Goal: Complete application form

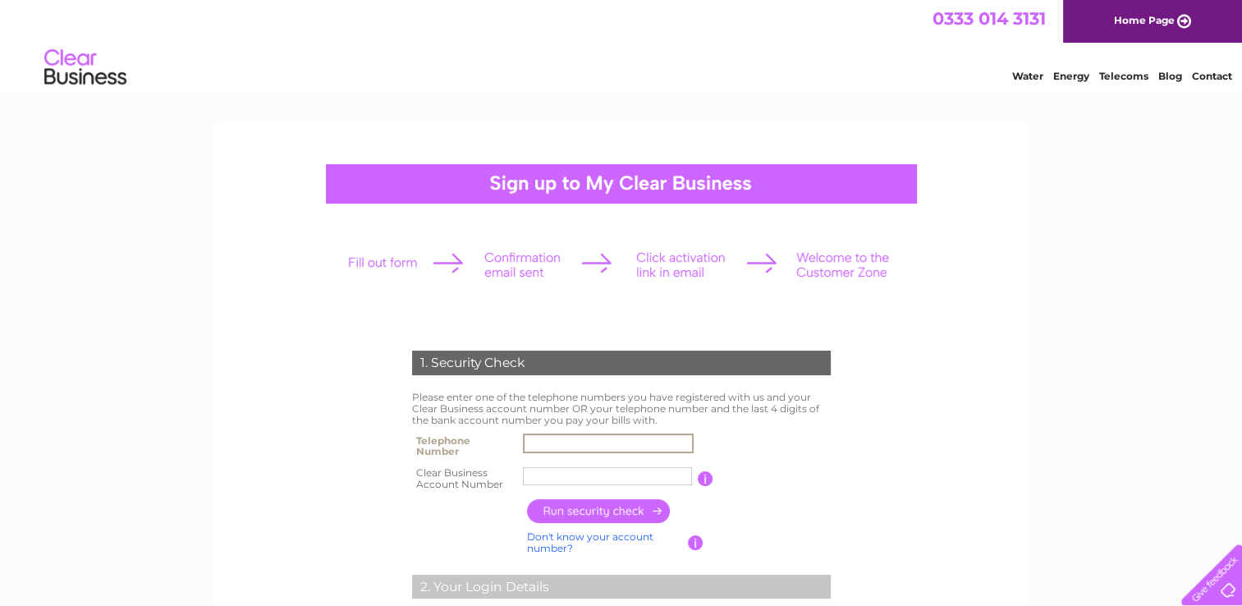
click at [621, 441] on input "text" at bounding box center [608, 443] width 171 height 20
type input "01977781800"
click at [616, 441] on input "01977781800" at bounding box center [608, 443] width 171 height 20
drag, startPoint x: 606, startPoint y: 442, endPoint x: 510, endPoint y: 437, distance: 96.2
click at [512, 436] on tr "Telephone Number 01977781800" at bounding box center [621, 445] width 427 height 33
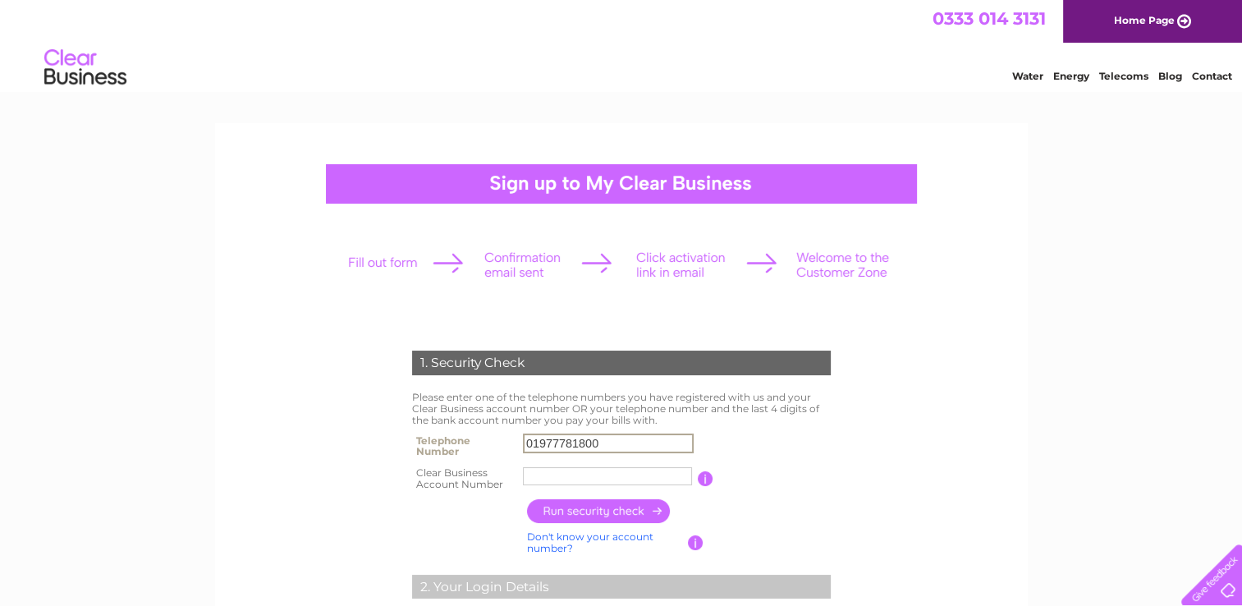
drag, startPoint x: 777, startPoint y: 444, endPoint x: 689, endPoint y: 465, distance: 91.0
click at [773, 447] on table "Telephone Number 01977781800 Clear Business Account Number You will find your a…" at bounding box center [621, 462] width 427 height 66
drag, startPoint x: 612, startPoint y: 437, endPoint x: 497, endPoint y: 434, distance: 115.0
click at [497, 434] on tr "Telephone Number 01977781800" at bounding box center [621, 445] width 427 height 33
click at [543, 442] on input "text" at bounding box center [608, 443] width 171 height 20
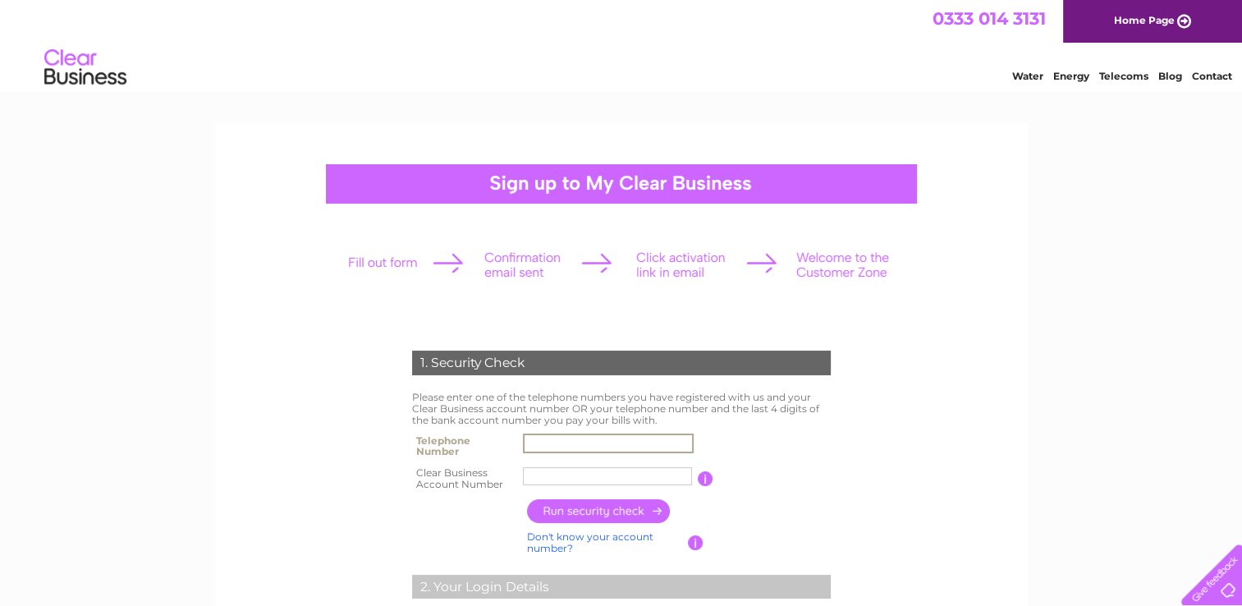
drag, startPoint x: 953, startPoint y: 475, endPoint x: 915, endPoint y: 475, distance: 37.8
click at [638, 443] on input "text" at bounding box center [608, 443] width 171 height 20
type input "07872400917"
click at [617, 474] on input "text" at bounding box center [608, 476] width 171 height 20
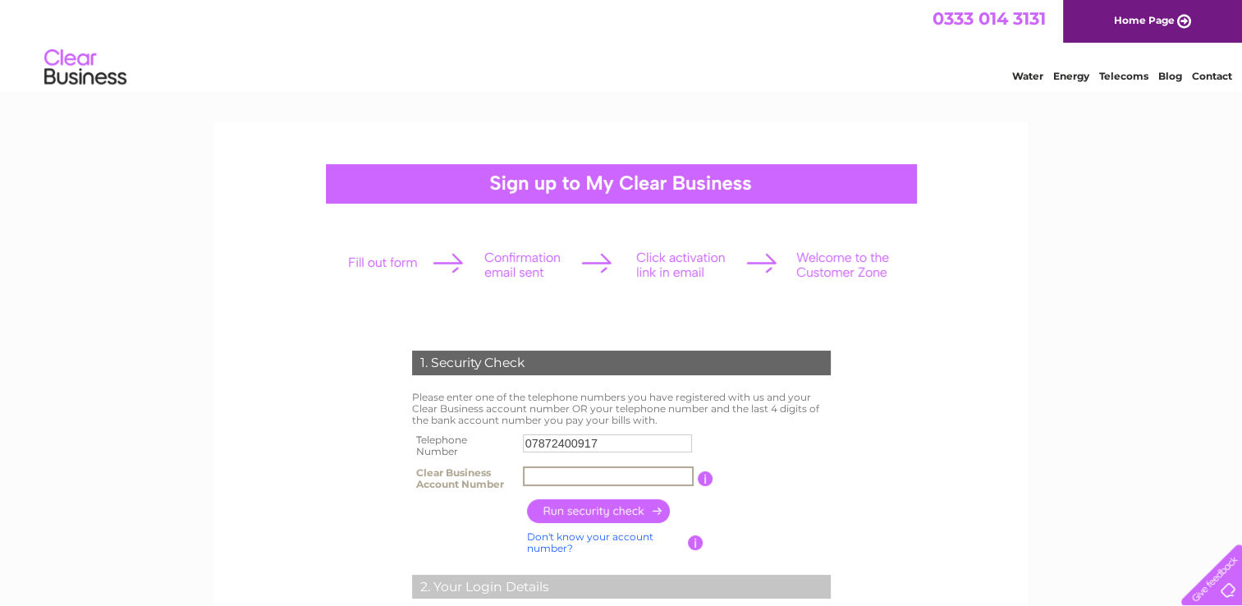
click at [594, 479] on input "text" at bounding box center [608, 476] width 171 height 20
paste input "975901"
type input "975901"
click at [585, 514] on input "button" at bounding box center [599, 511] width 144 height 24
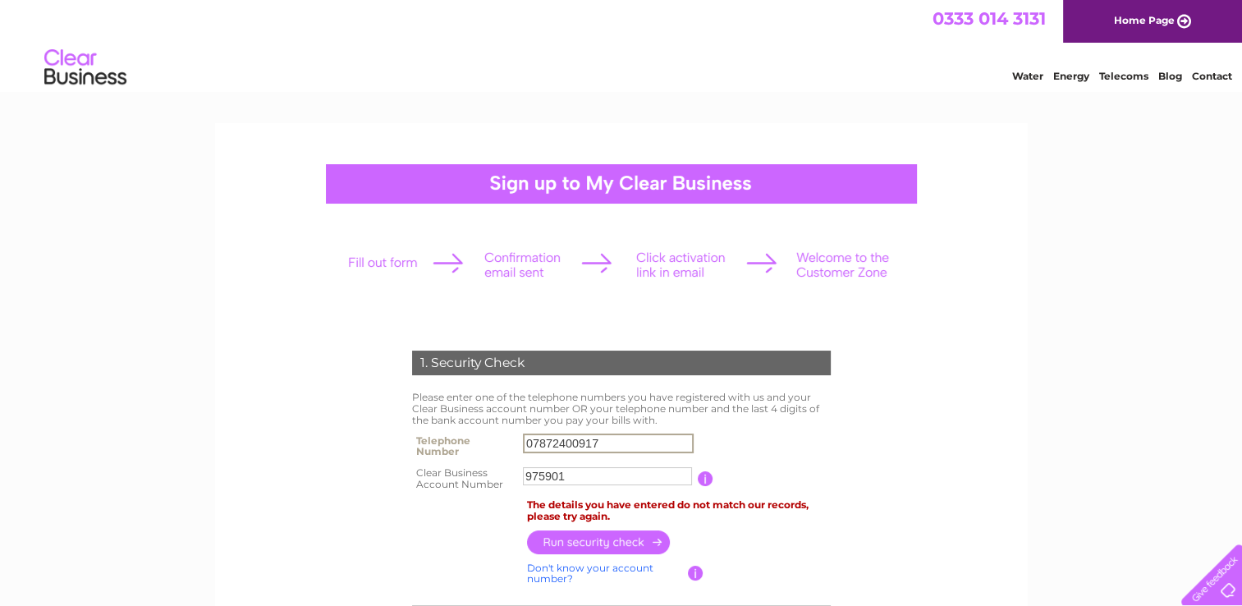
drag, startPoint x: 575, startPoint y: 442, endPoint x: 494, endPoint y: 447, distance: 80.6
click at [494, 447] on tr "Telephone Number 07872400917" at bounding box center [621, 445] width 427 height 33
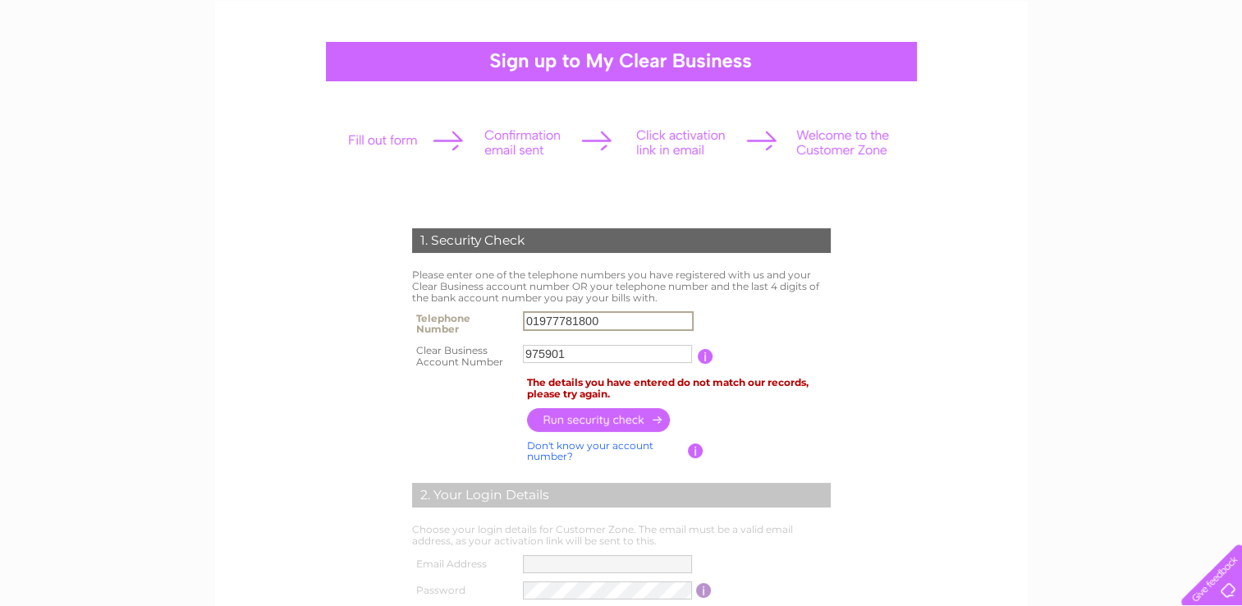
scroll to position [164, 0]
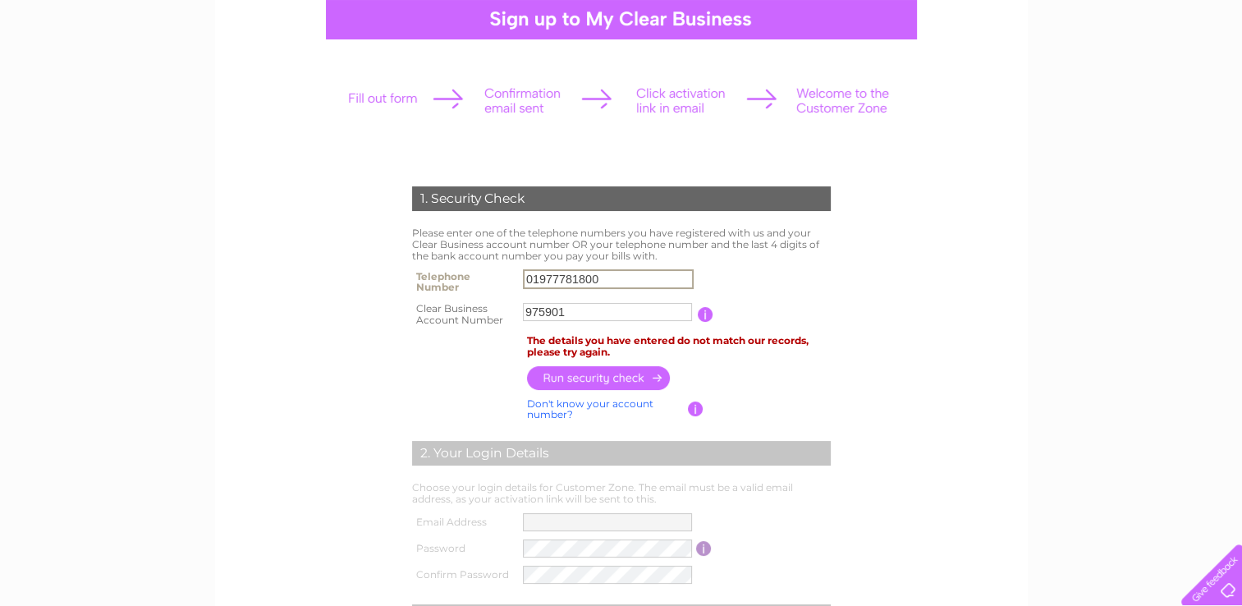
type input "01977781800"
click at [583, 379] on input "button" at bounding box center [599, 378] width 144 height 24
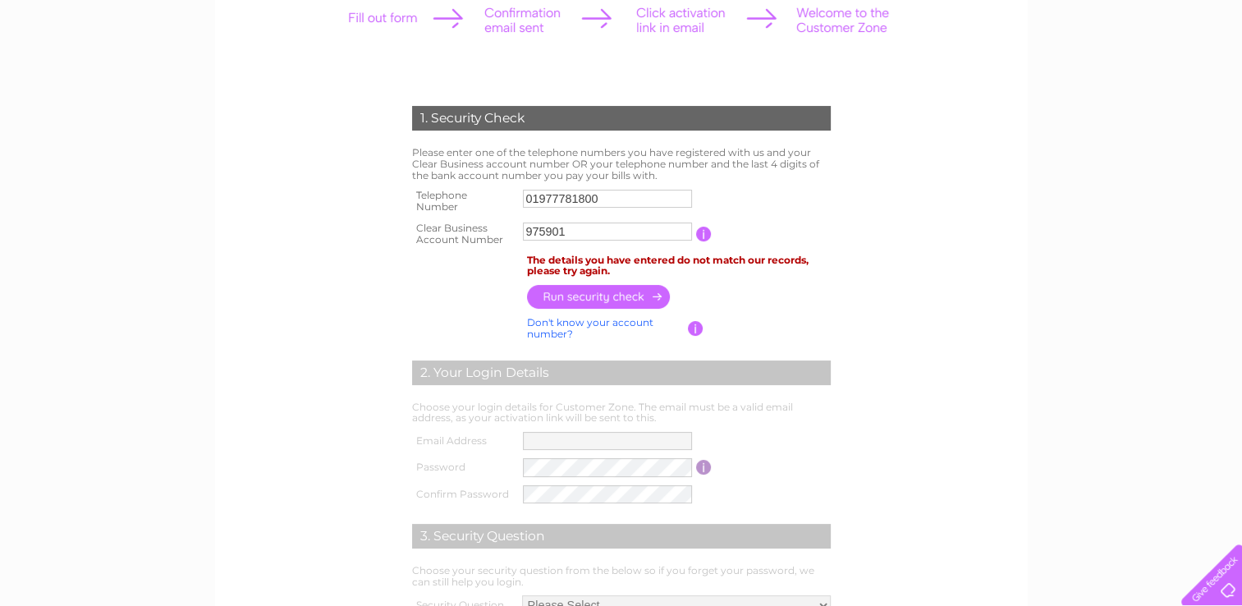
scroll to position [246, 0]
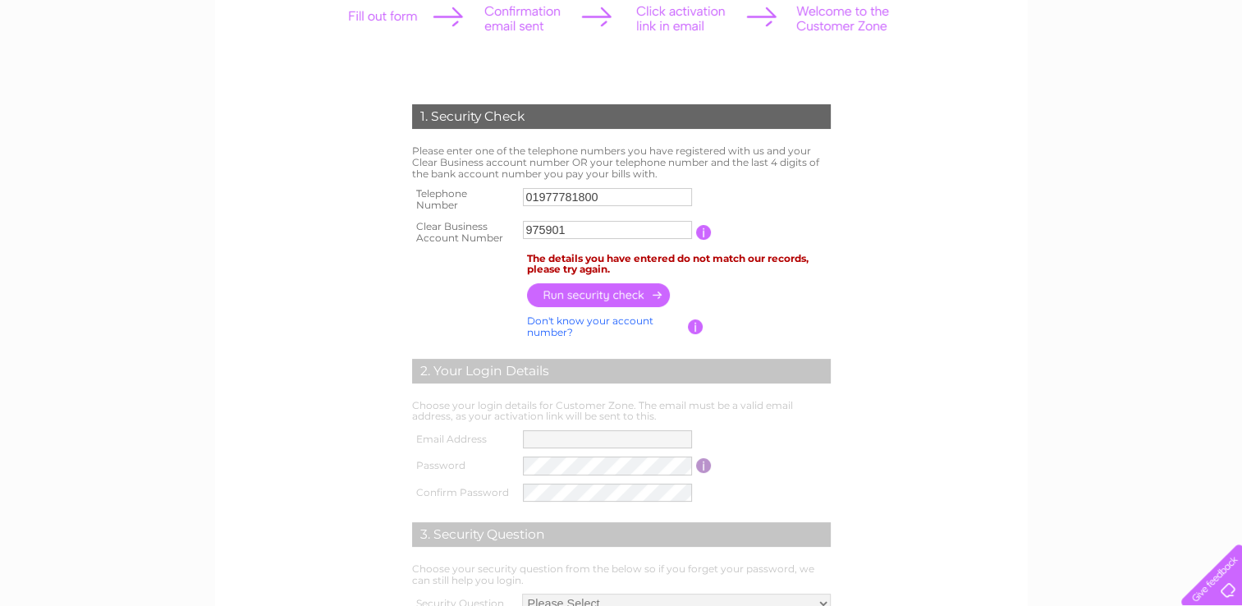
click at [572, 321] on link "Don't know your account number?" at bounding box center [590, 326] width 126 height 24
click at [572, 321] on link "Don't know your bank account number?" at bounding box center [604, 326] width 154 height 24
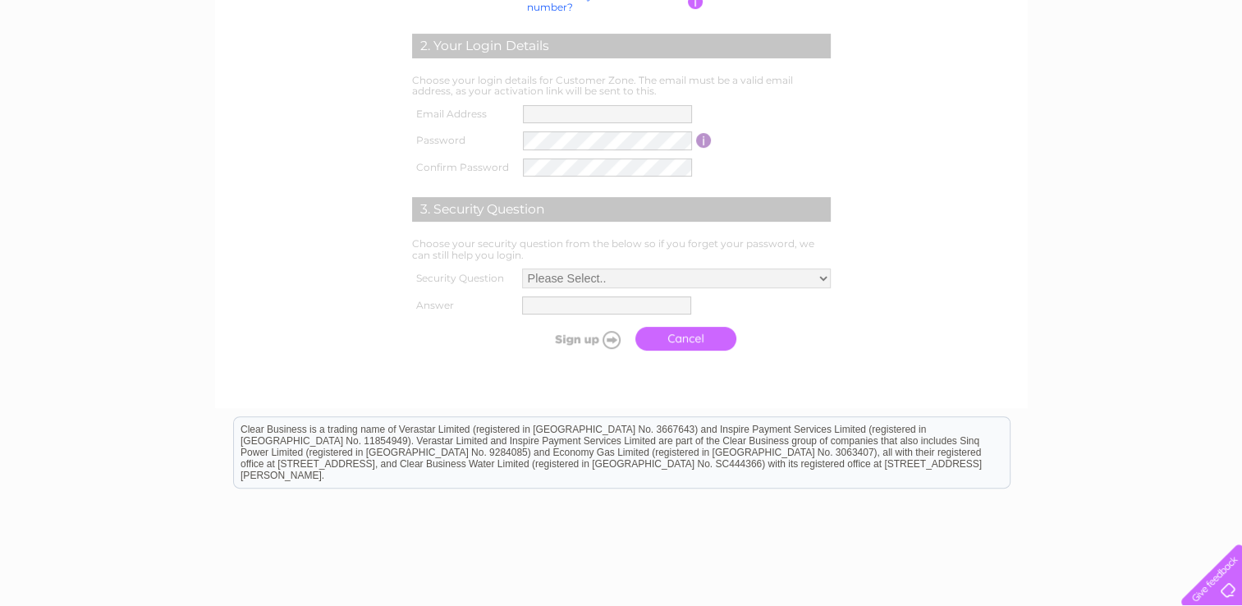
scroll to position [575, 0]
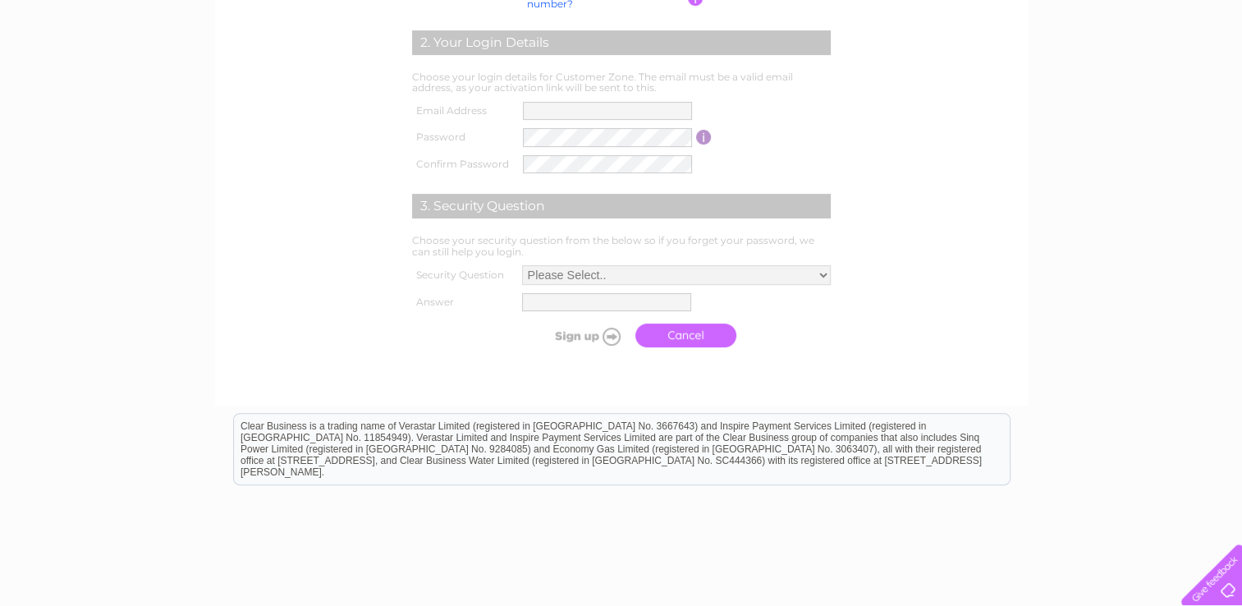
click at [601, 264] on td "Please Select.. In what town or city was your first job? In what town or city d…" at bounding box center [676, 275] width 317 height 28
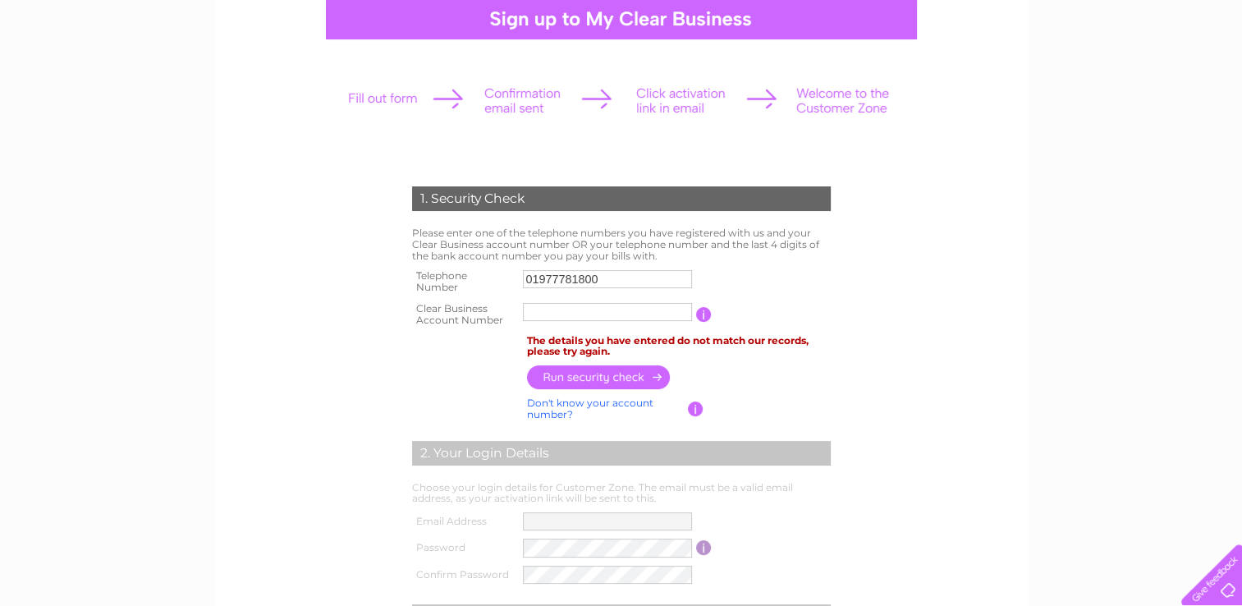
scroll to position [0, 0]
